Goal: Navigation & Orientation: Understand site structure

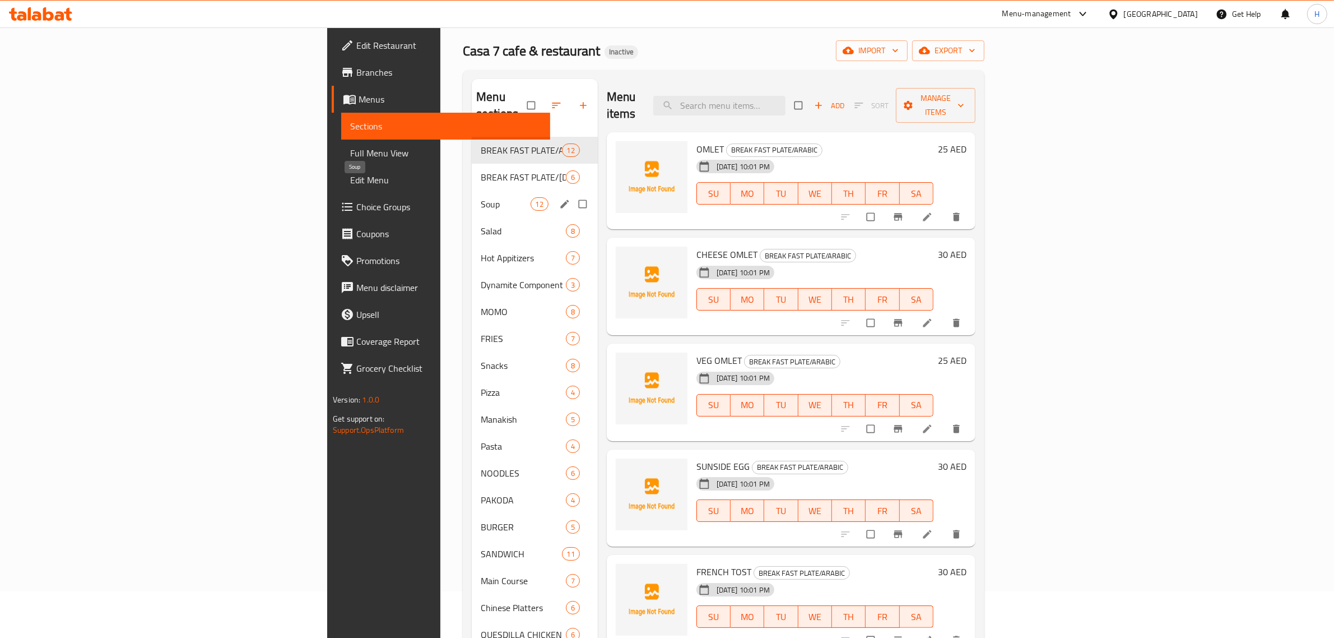
scroll to position [47, 0]
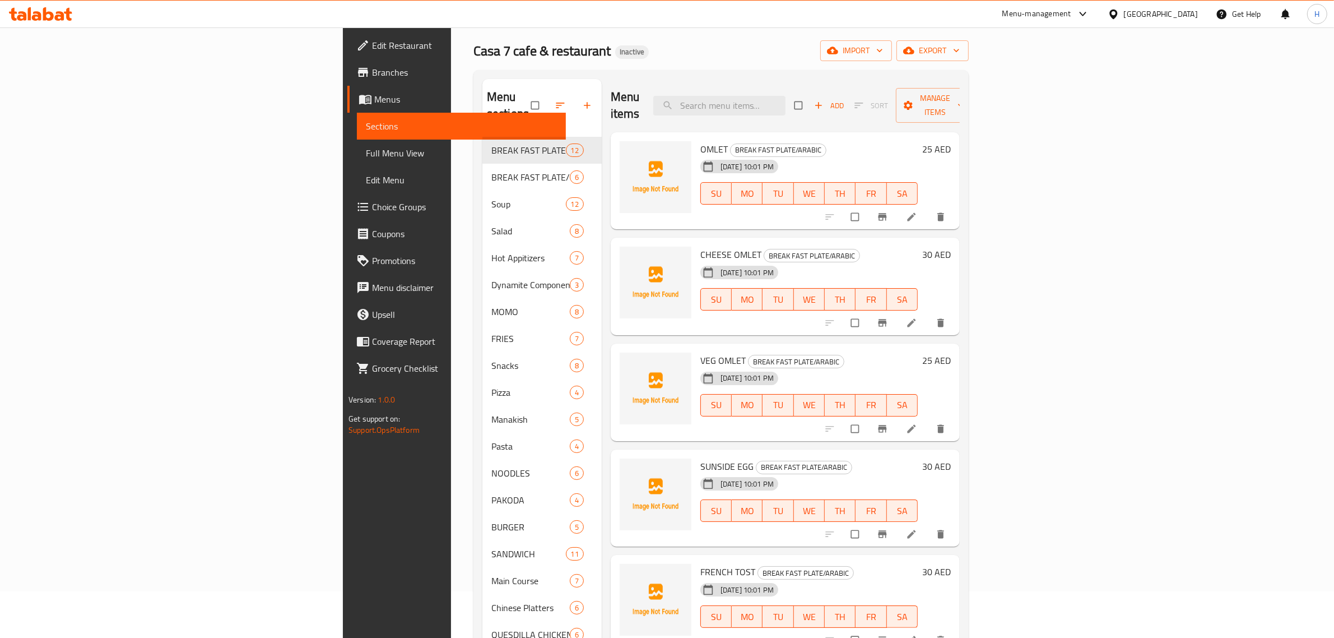
click at [374, 100] on span "Menus" at bounding box center [465, 98] width 183 height 13
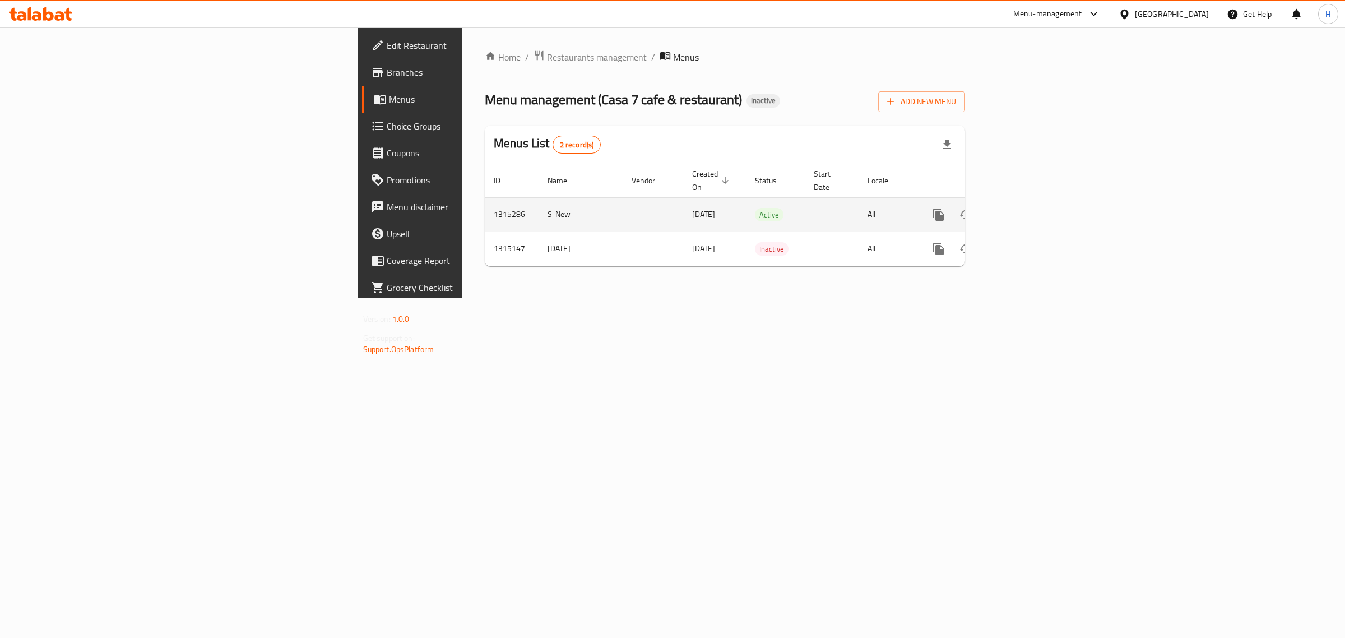
click at [1026, 208] on icon "enhanced table" at bounding box center [1019, 214] width 13 height 13
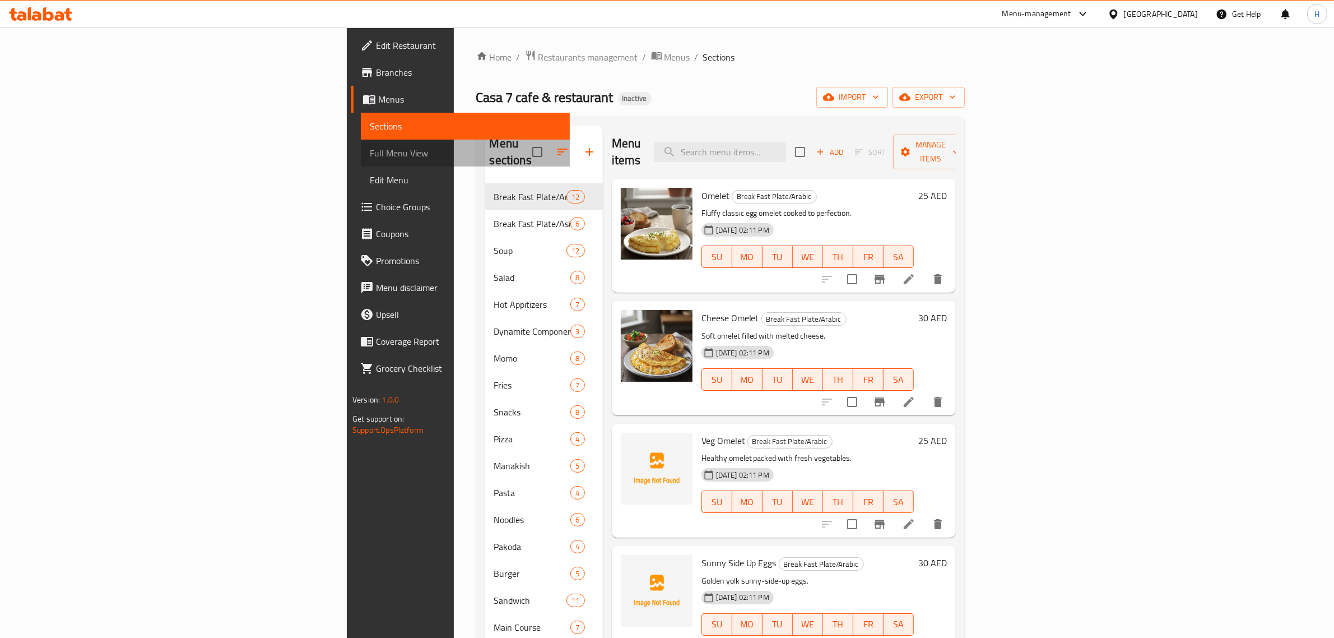
click at [370, 147] on span "Full Menu View" at bounding box center [465, 152] width 191 height 13
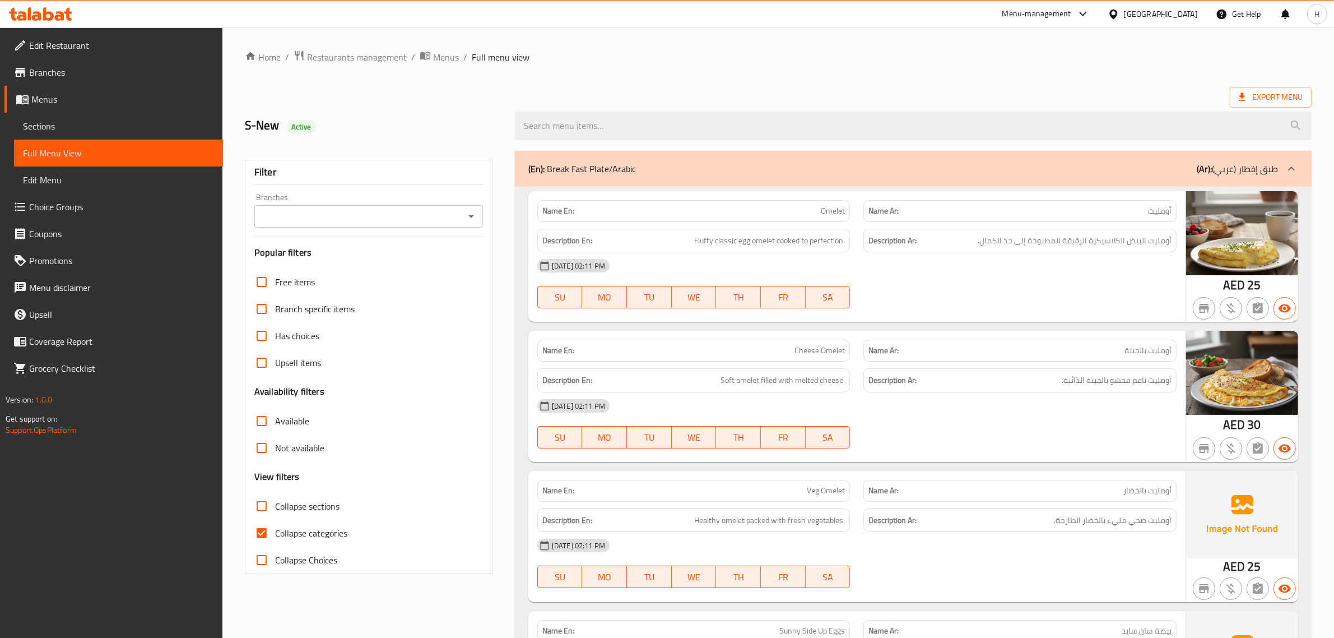
scroll to position [187, 0]
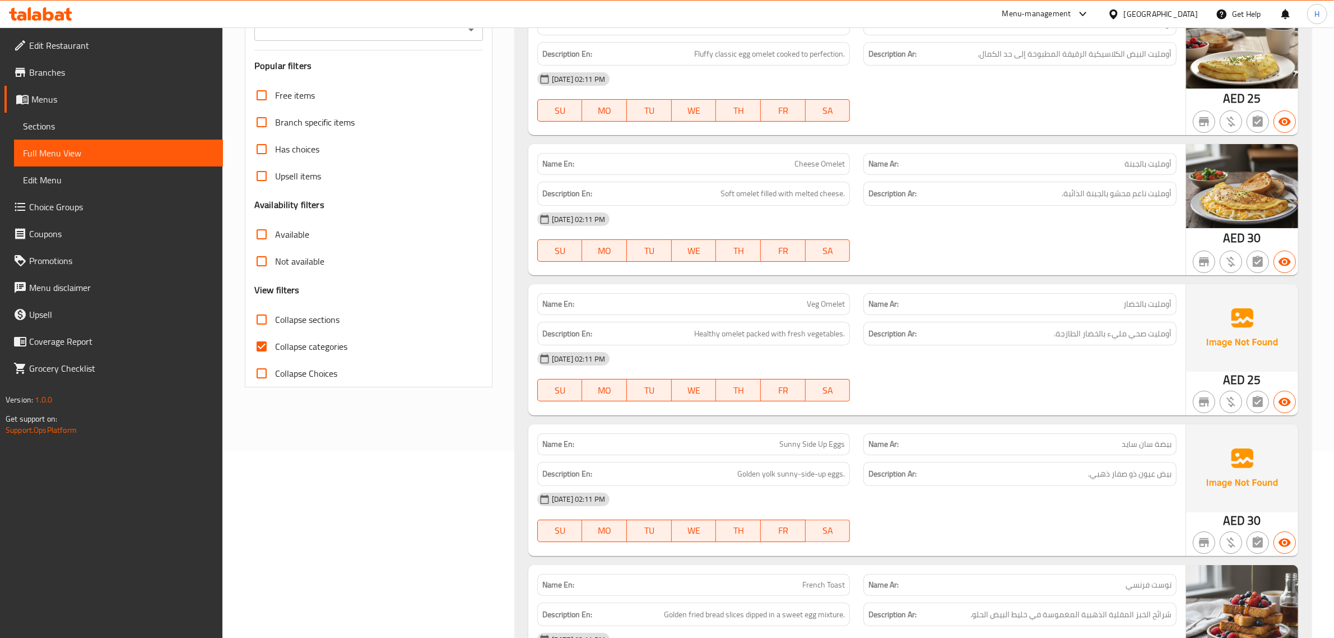
click at [289, 323] on span "Collapse sections" at bounding box center [307, 319] width 64 height 13
click at [275, 323] on input "Collapse sections" at bounding box center [261, 319] width 27 height 27
checkbox input "true"
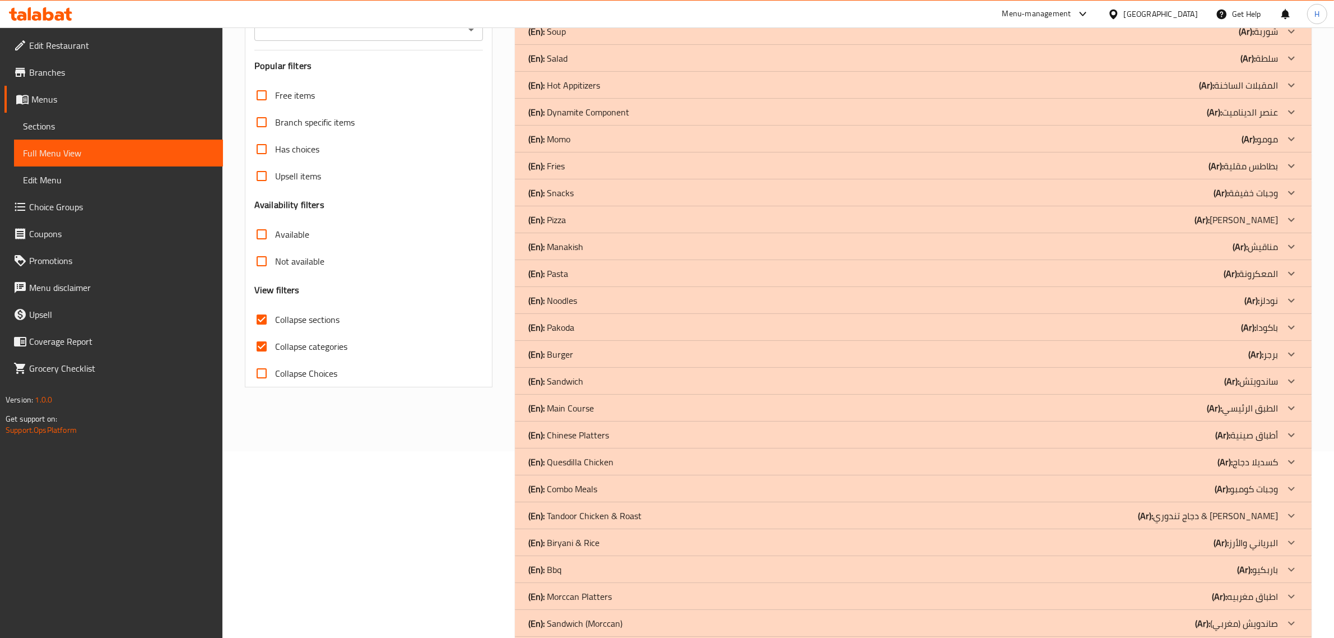
click at [279, 342] on span "Collapse categories" at bounding box center [311, 346] width 72 height 13
click at [275, 342] on input "Collapse categories" at bounding box center [261, 346] width 27 height 27
checkbox input "false"
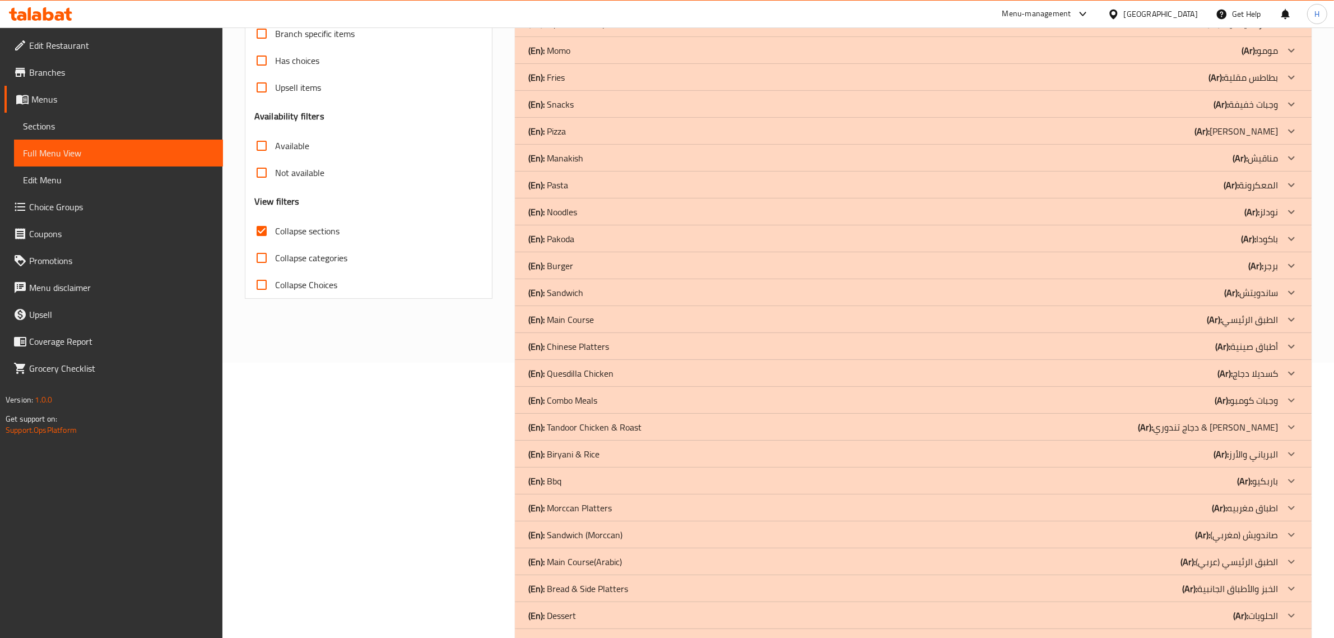
scroll to position [280, 0]
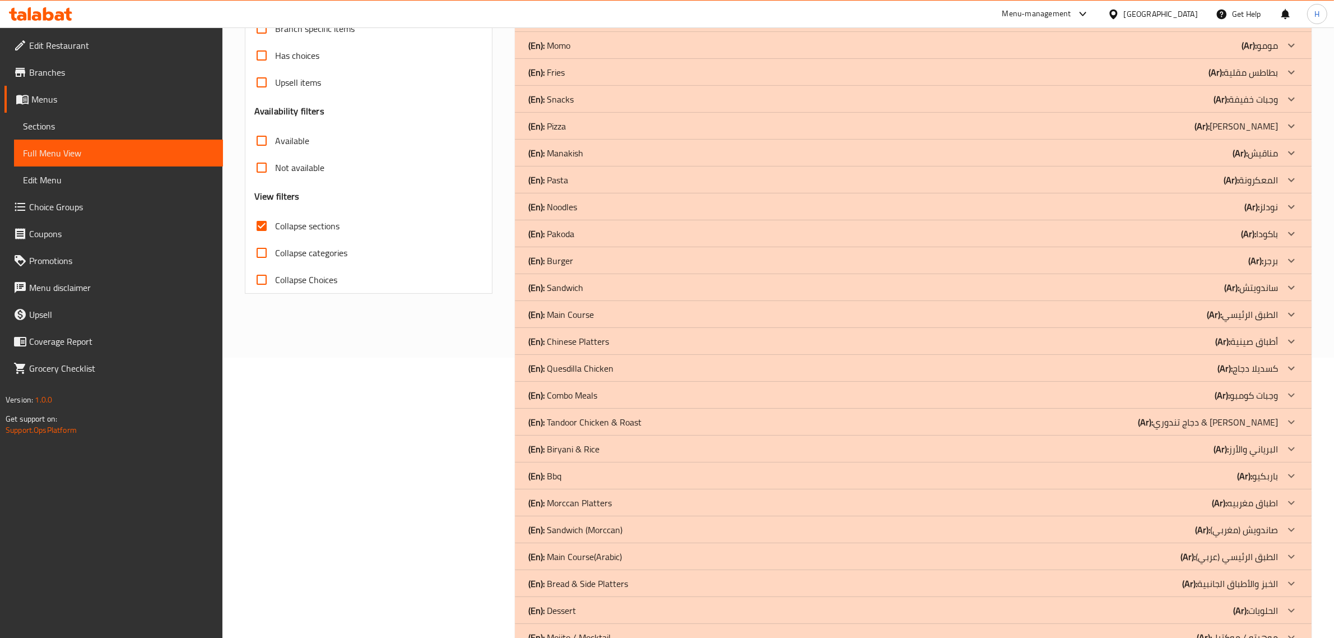
click at [667, 500] on div "(En): Morccan Platters (Ar): اطباق مغربيه" at bounding box center [903, 502] width 750 height 13
click at [615, 475] on div "(En): Bbq (Ar): باربكيو" at bounding box center [903, 475] width 750 height 13
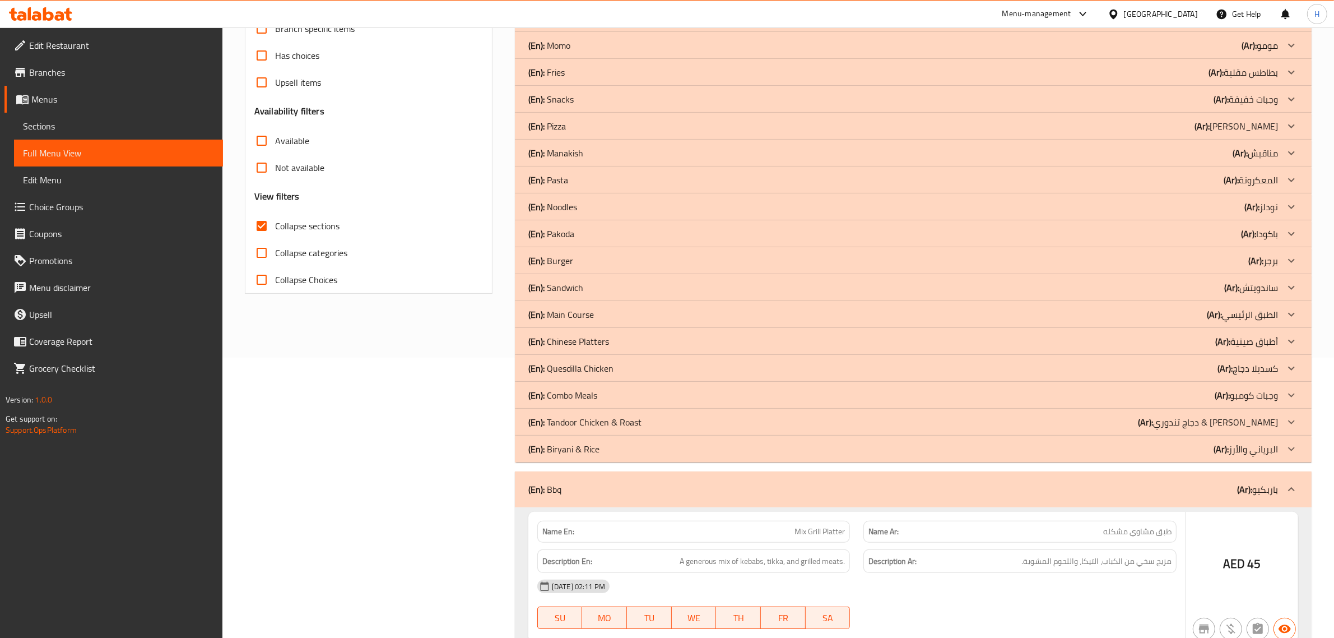
click at [639, 443] on div "(En): Biryani & [PERSON_NAME] (Ar): البرياني والأرز" at bounding box center [903, 448] width 750 height 13
click at [656, 416] on div "(En): Tandoor Chicken & Roast (Ar): دجاج تندوري & مشوي" at bounding box center [903, 421] width 750 height 13
click at [642, 396] on div "(En): Combo Meals (Ar): وجبات كومبو" at bounding box center [903, 394] width 750 height 13
click at [626, 363] on div "(En): Quesdilla Chicken (Ar): كسديلا دجاج" at bounding box center [903, 367] width 750 height 13
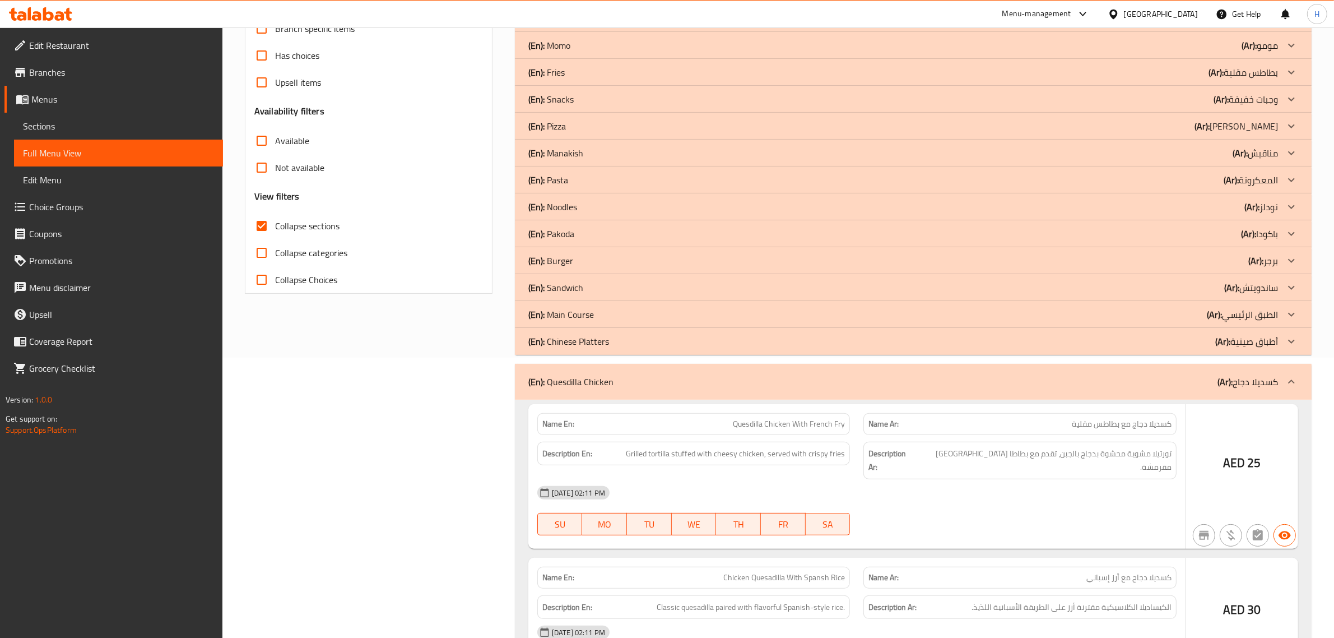
click at [624, 344] on div "(En): Chinese Platters (Ar): أطباق صينية" at bounding box center [903, 341] width 750 height 13
click at [619, 314] on div "(En): Main Course (Ar): الطبق الرئيسي" at bounding box center [903, 314] width 750 height 13
click at [620, 286] on div "(En): Sandwich (Ar): ساندويتش" at bounding box center [903, 287] width 750 height 13
click at [616, 259] on div "(En): Burger (Ar): برجر" at bounding box center [903, 260] width 750 height 13
click at [616, 234] on div "(En): Pakoda (Ar): باكودا" at bounding box center [903, 233] width 750 height 13
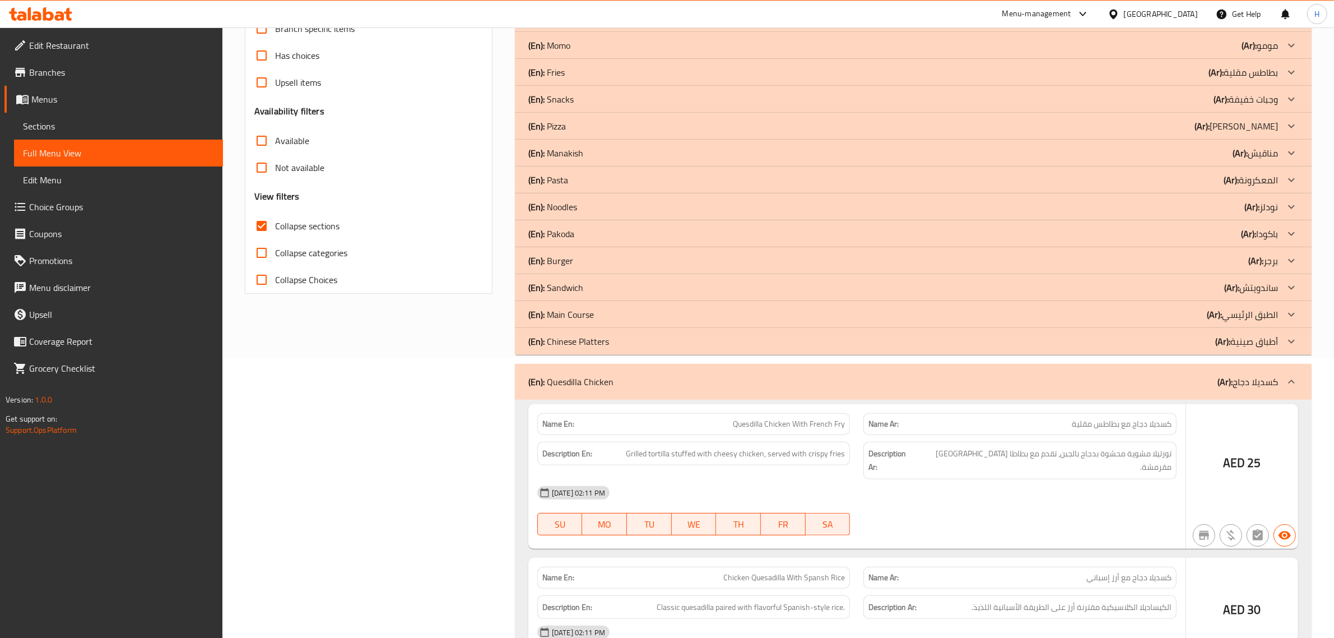
click at [620, 207] on div "(En): Noodles (Ar): نودلز" at bounding box center [903, 206] width 750 height 13
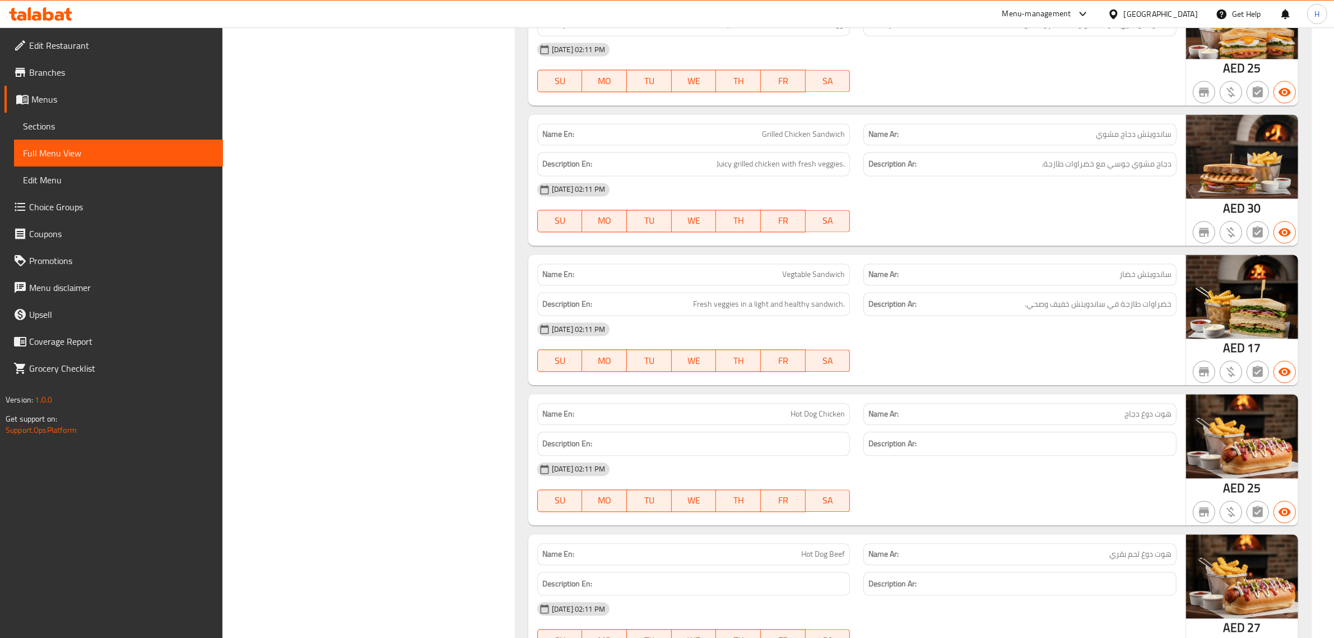
scroll to position [0, 0]
